Goal: Download file/media

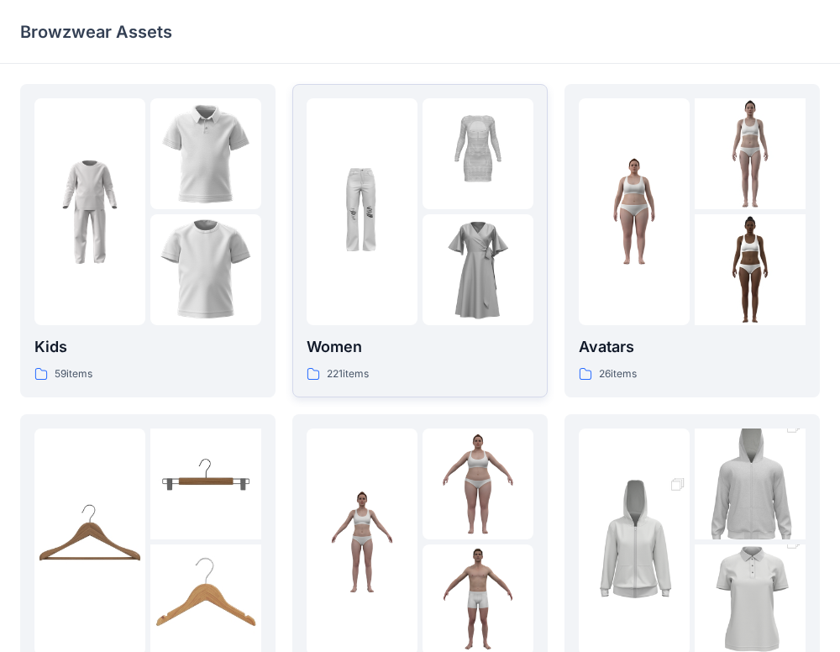
click at [417, 275] on div at bounding box center [362, 211] width 111 height 227
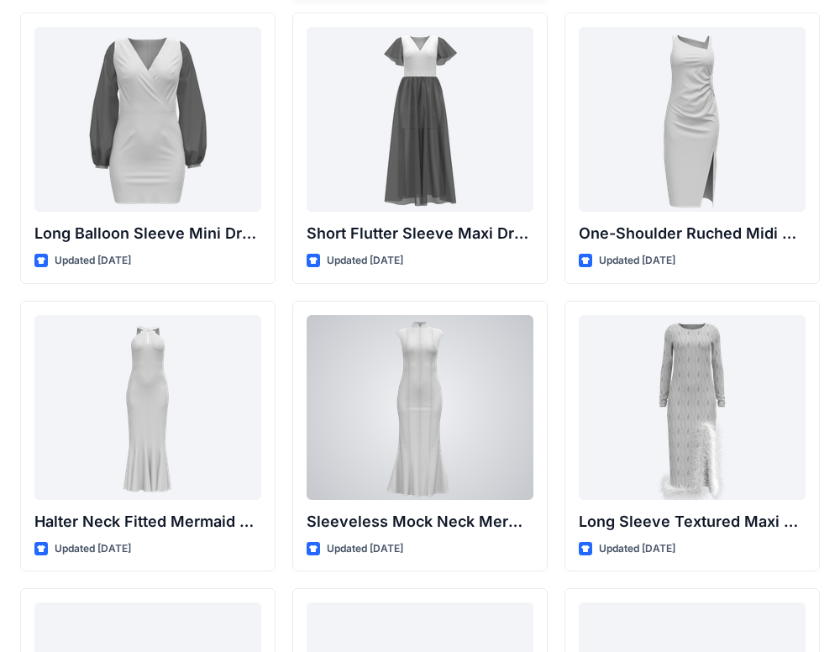
scroll to position [651, 0]
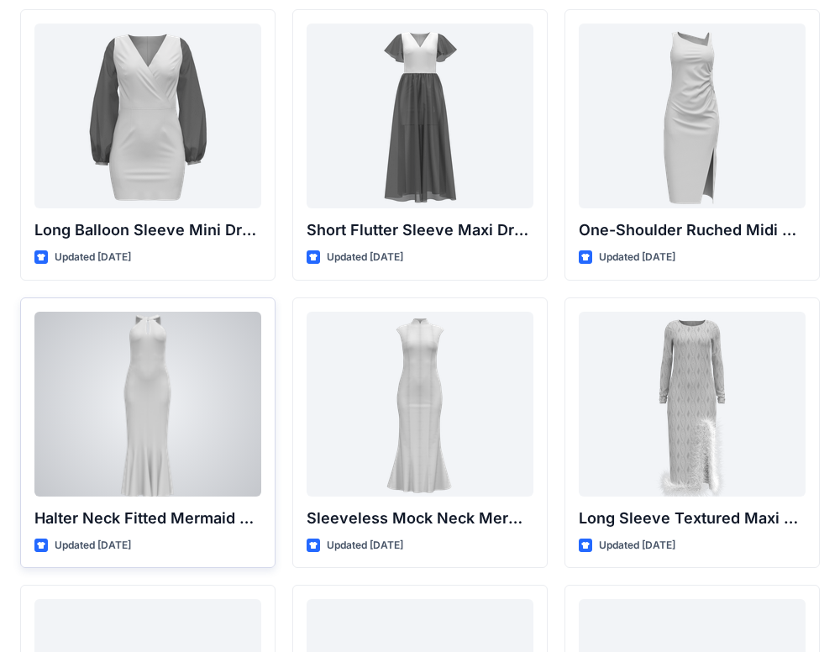
click at [177, 380] on div at bounding box center [147, 404] width 227 height 185
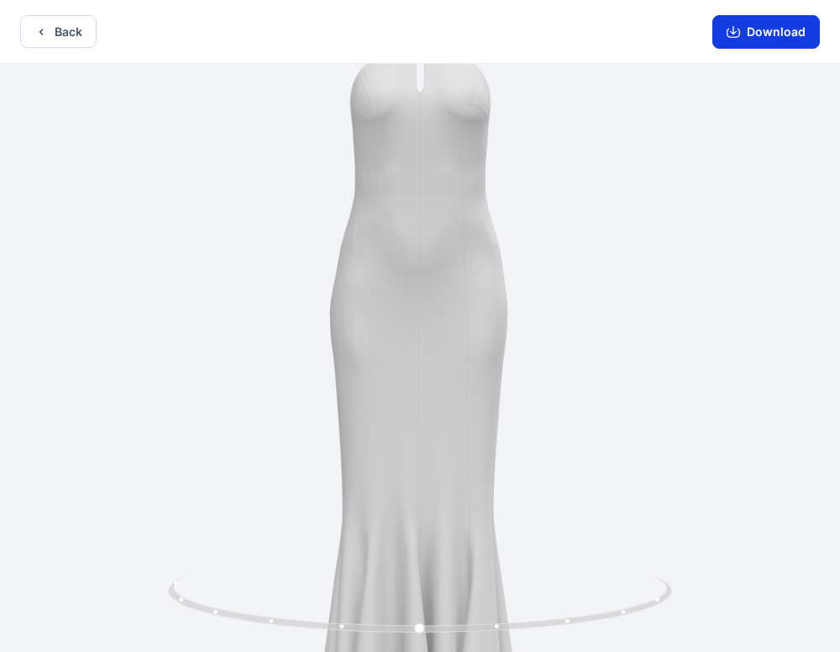
click at [766, 36] on button "Download" at bounding box center [767, 32] width 108 height 34
